Goal: Information Seeking & Learning: Learn about a topic

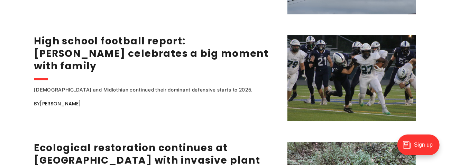
scroll to position [1145, 0]
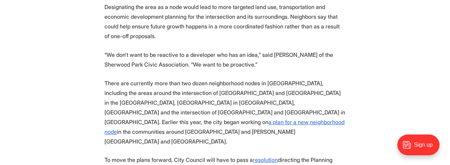
scroll to position [987, 0]
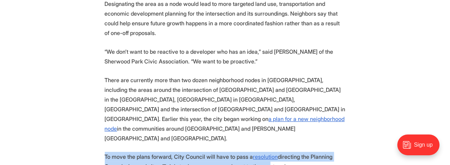
drag, startPoint x: 106, startPoint y: 102, endPoint x: 262, endPoint y: 119, distance: 157.1
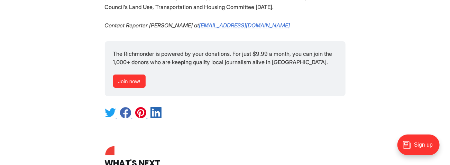
scroll to position [1185, 0]
